Goal: Information Seeking & Learning: Learn about a topic

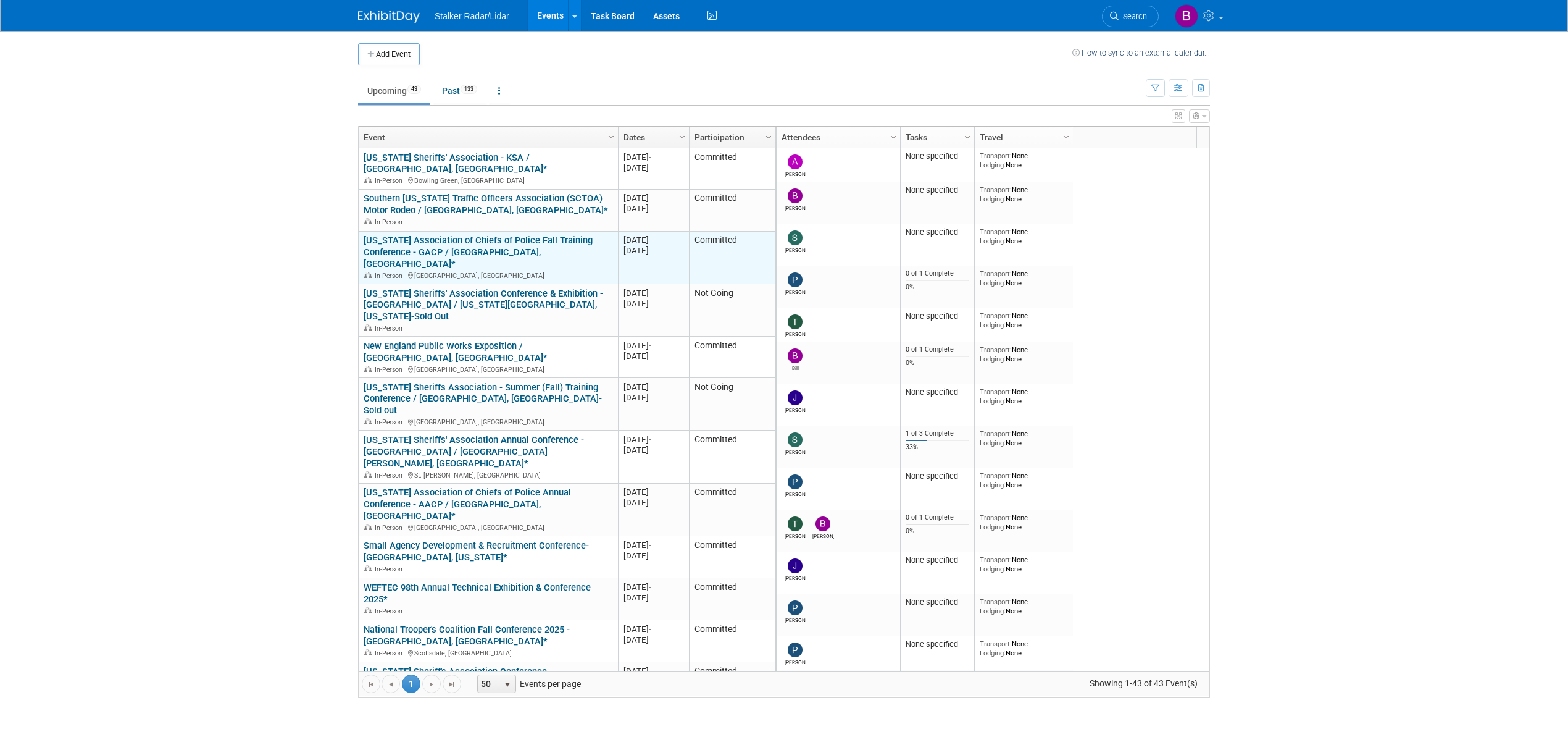
click at [452, 235] on link "[US_STATE] Association of Chiefs of Police Fall Training Conference - GACP / [G…" at bounding box center [478, 252] width 229 height 34
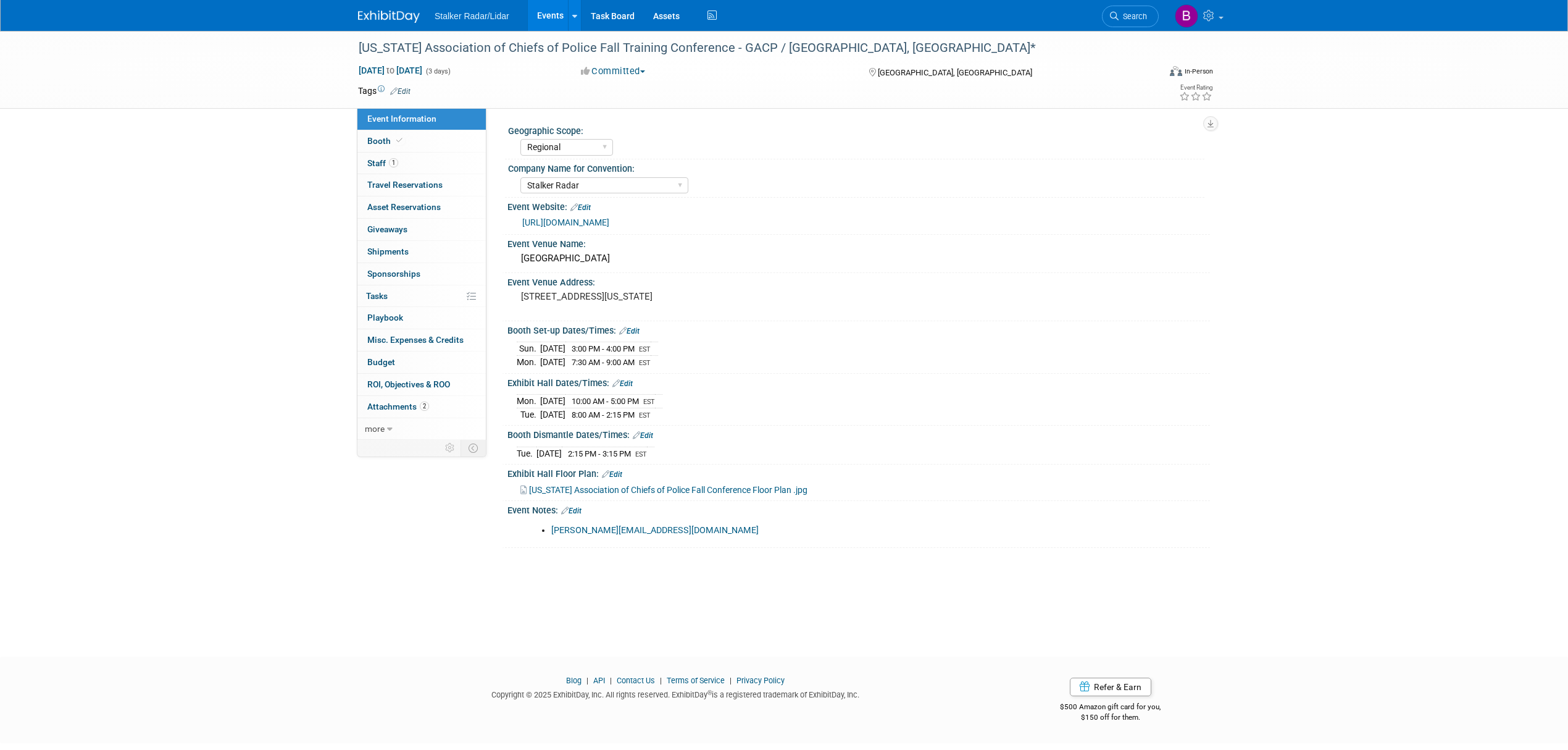
select select "Regional"
select select "Stalker Radar"
click at [426, 143] on link "Booth" at bounding box center [421, 140] width 128 height 22
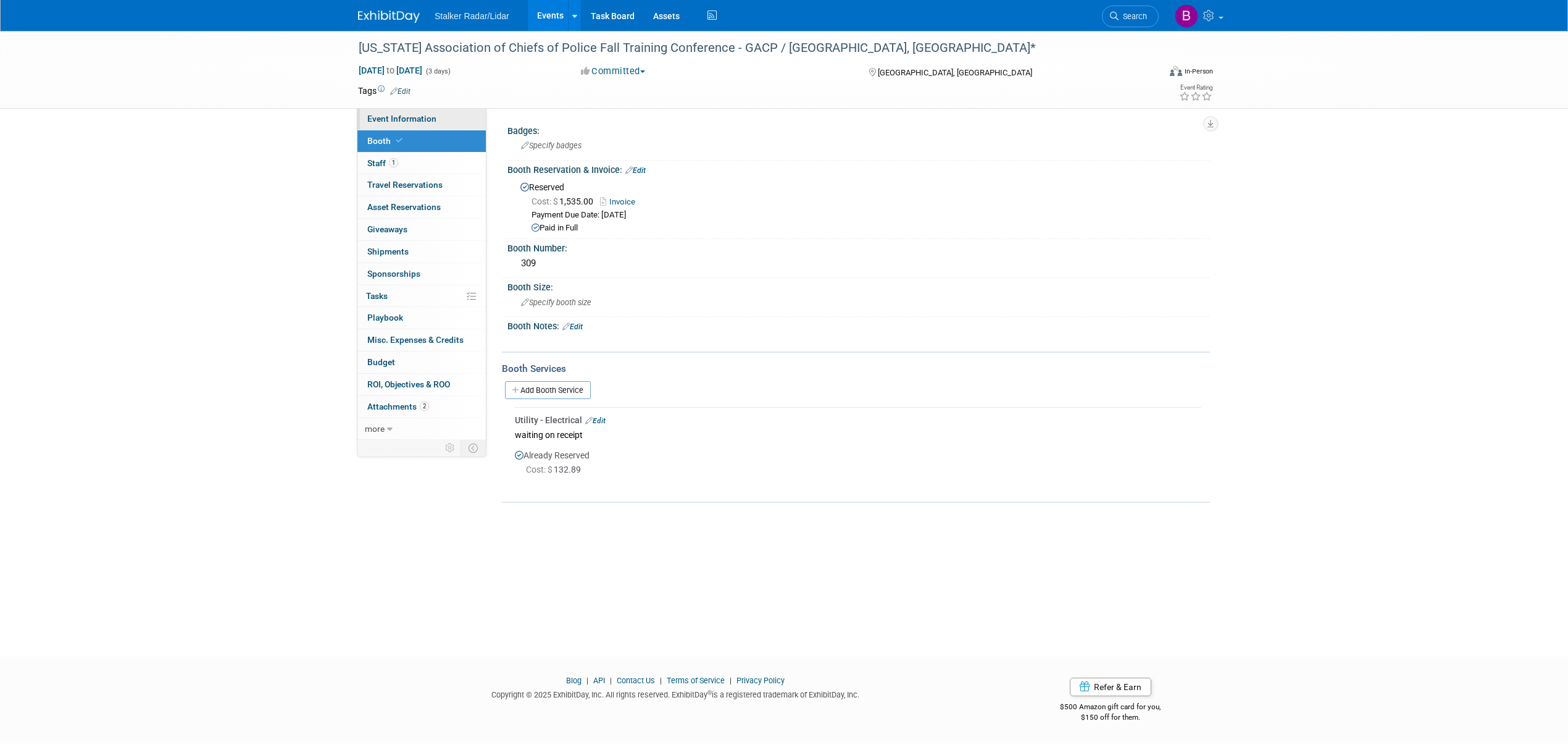
click at [403, 119] on span "Event Information" at bounding box center [402, 118] width 69 height 10
select select "Regional"
select select "Stalker Radar"
